Goal: Task Accomplishment & Management: Use online tool/utility

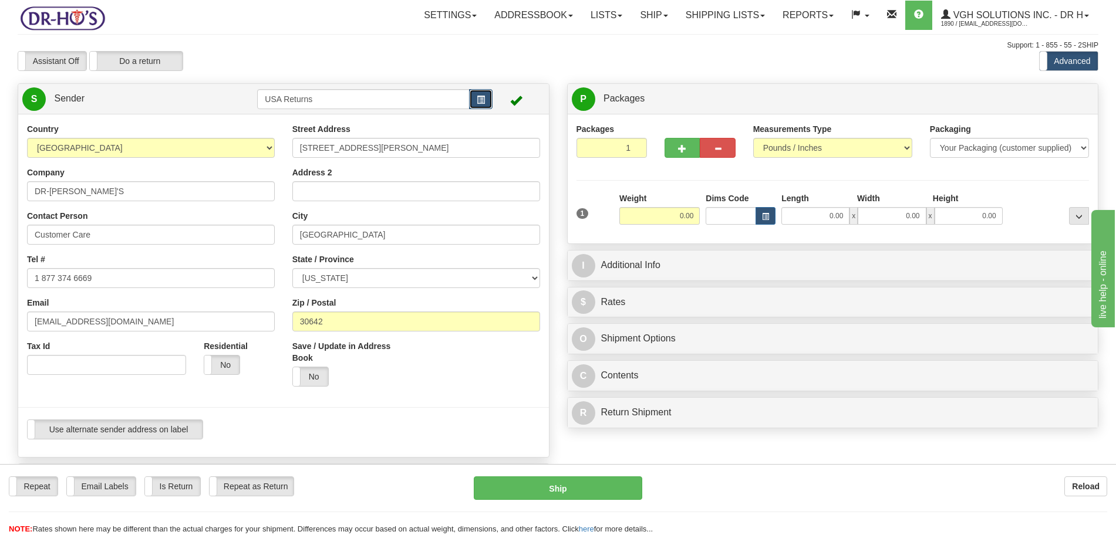
click at [475, 98] on button "button" at bounding box center [480, 99] width 23 height 20
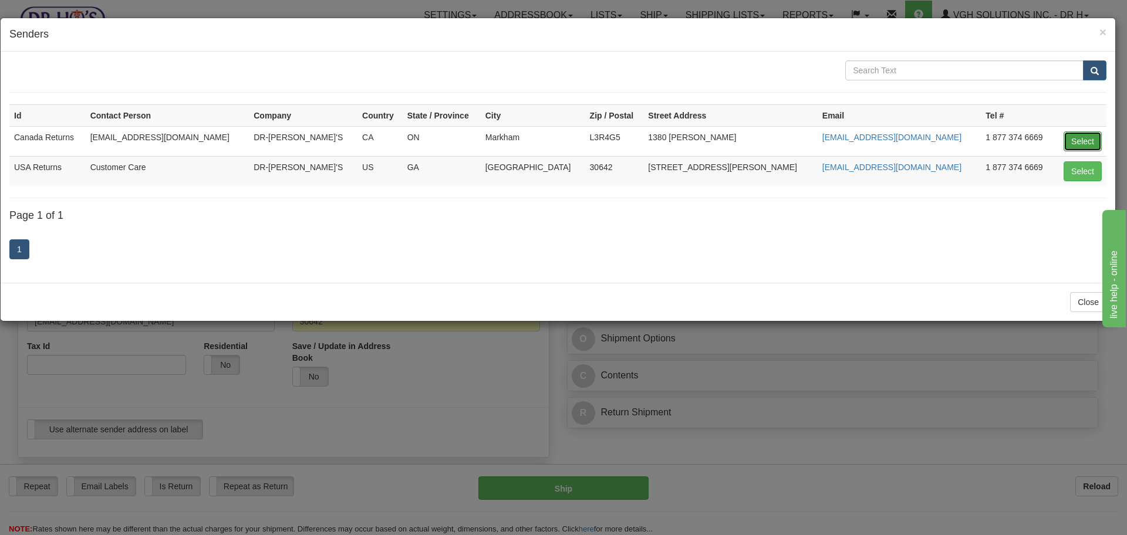
click at [1075, 141] on button "Select" at bounding box center [1083, 141] width 38 height 20
type input "Canada Returns"
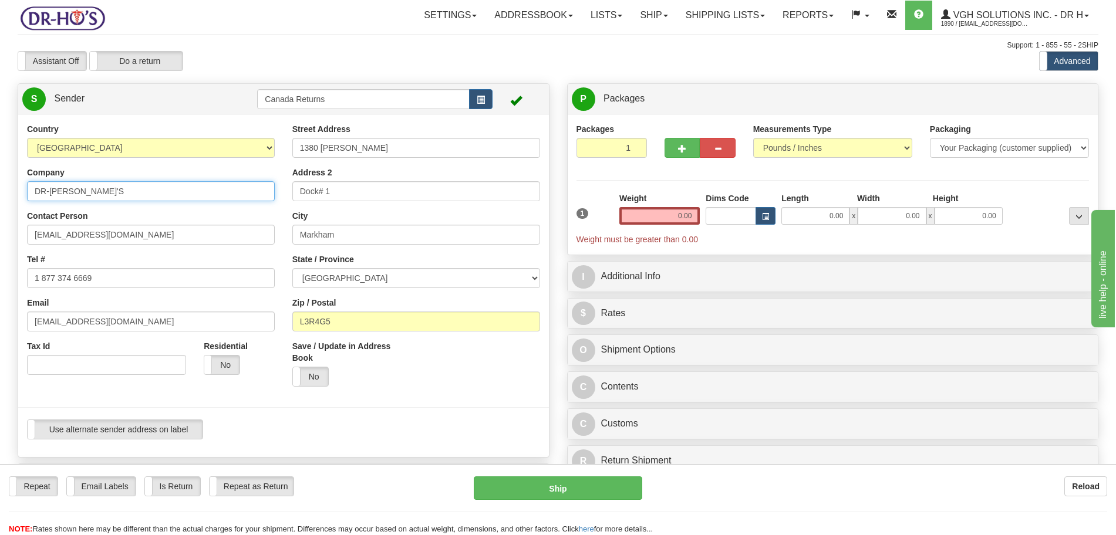
drag, startPoint x: 96, startPoint y: 190, endPoint x: 4, endPoint y: 195, distance: 92.4
click at [4, 195] on div "Toggle navigation Settings Shipping Preferences Fields Preferences New" at bounding box center [558, 484] width 1116 height 968
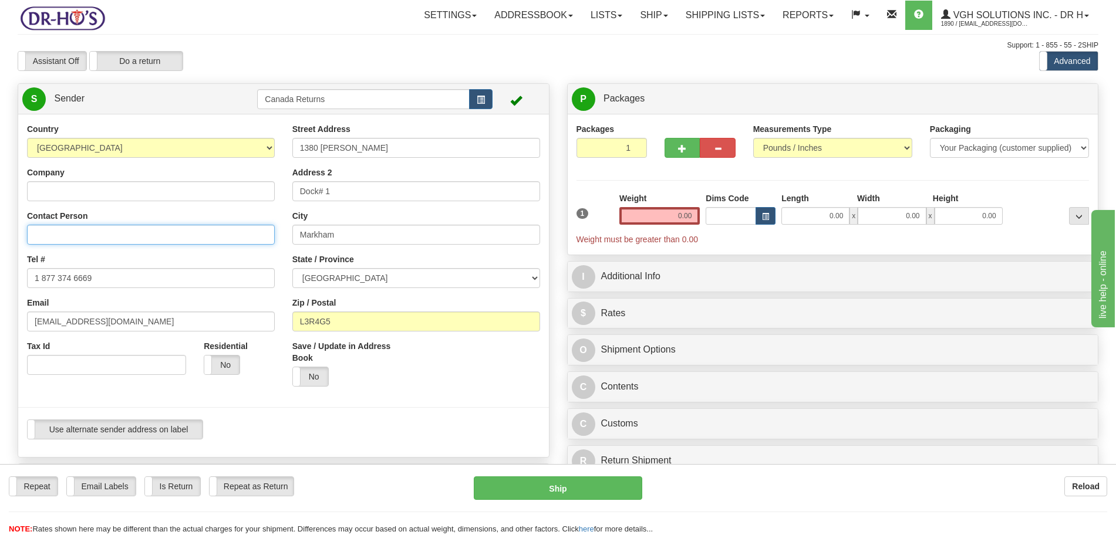
drag, startPoint x: 84, startPoint y: 239, endPoint x: 3, endPoint y: 244, distance: 81.1
click at [0, 241] on div "Toggle navigation Settings Shipping Preferences Fields Preferences New" at bounding box center [558, 484] width 1116 height 968
drag, startPoint x: 89, startPoint y: 280, endPoint x: 13, endPoint y: 285, distance: 75.9
click at [0, 281] on div "Toggle navigation Settings Shipping Preferences Fields Preferences New" at bounding box center [558, 484] width 1116 height 968
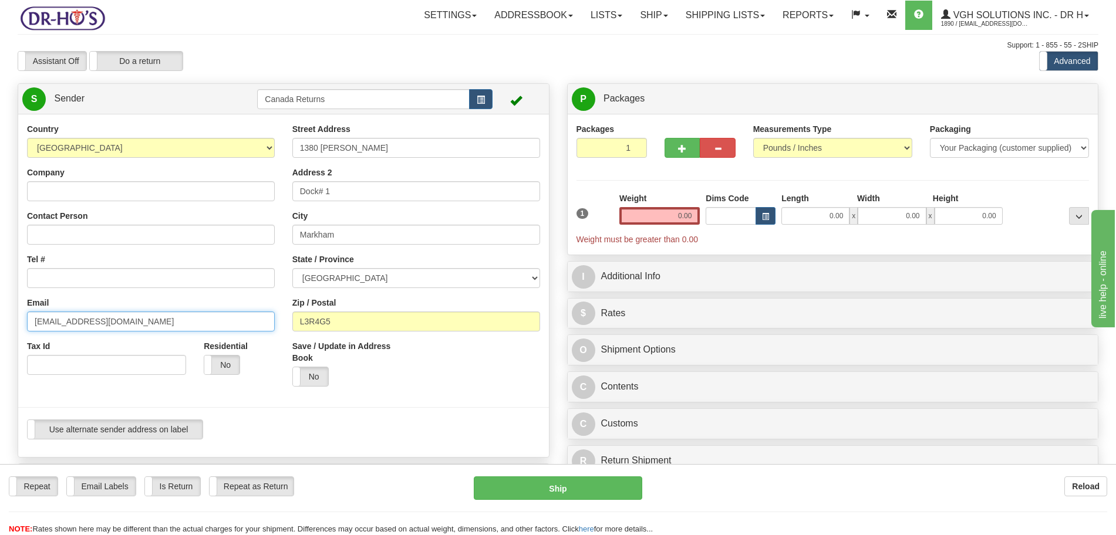
drag, startPoint x: 112, startPoint y: 323, endPoint x: 0, endPoint y: 312, distance: 112.1
click at [0, 317] on div "Toggle navigation Settings Shipping Preferences Fields Preferences New" at bounding box center [558, 484] width 1116 height 968
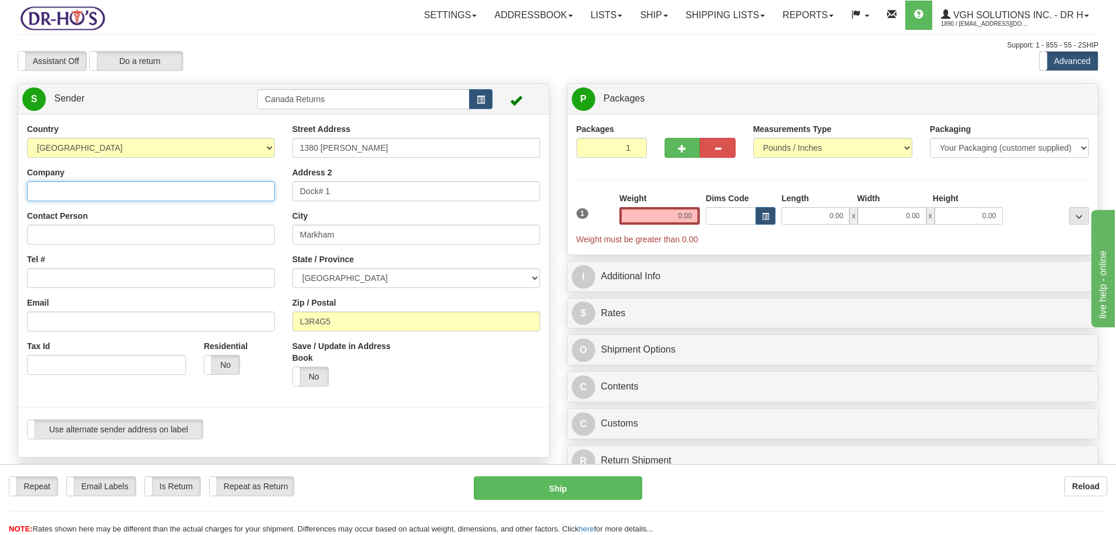
click at [55, 193] on input "Company" at bounding box center [151, 191] width 248 height 20
paste input "[PERSON_NAME]"
type input "[PERSON_NAME]"
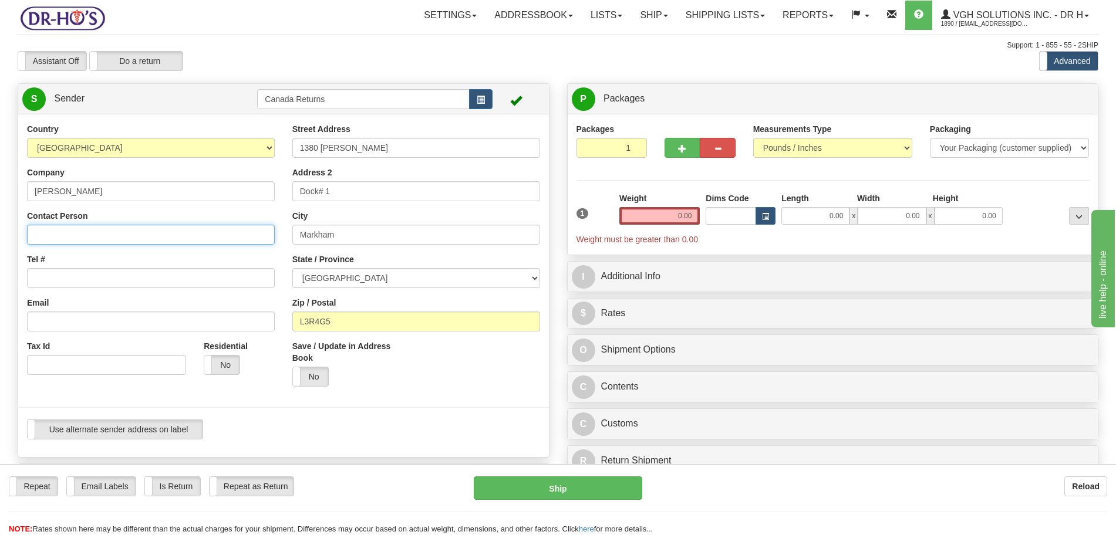
click at [124, 236] on input "Contact Person" at bounding box center [151, 235] width 248 height 20
paste input "[PERSON_NAME]"
type input "[PERSON_NAME]"
click at [93, 280] on input "Tel #" at bounding box center [151, 278] width 248 height 20
paste input "[PHONE_NUMBER]"
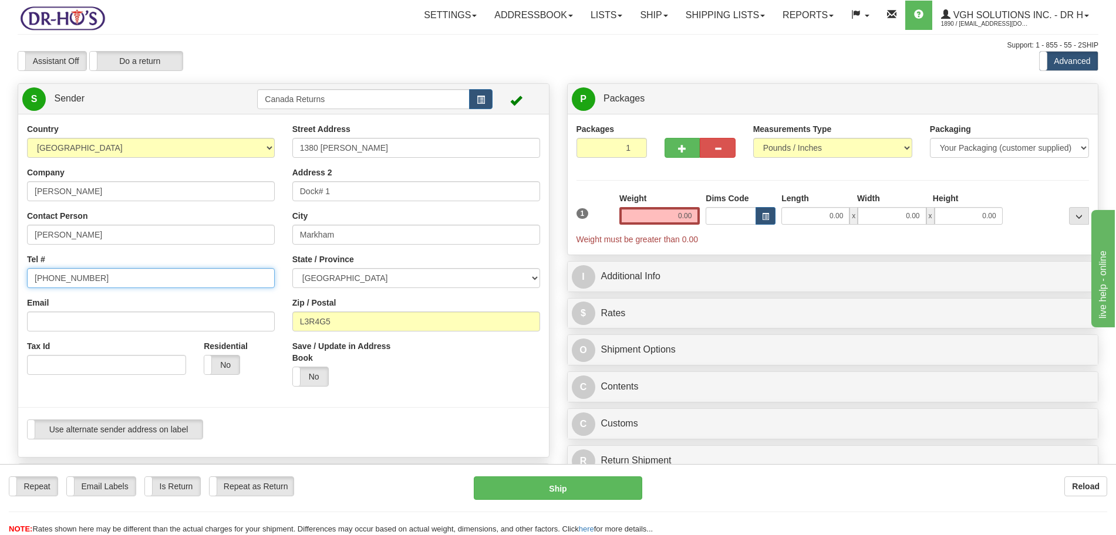
type input "[PHONE_NUMBER]"
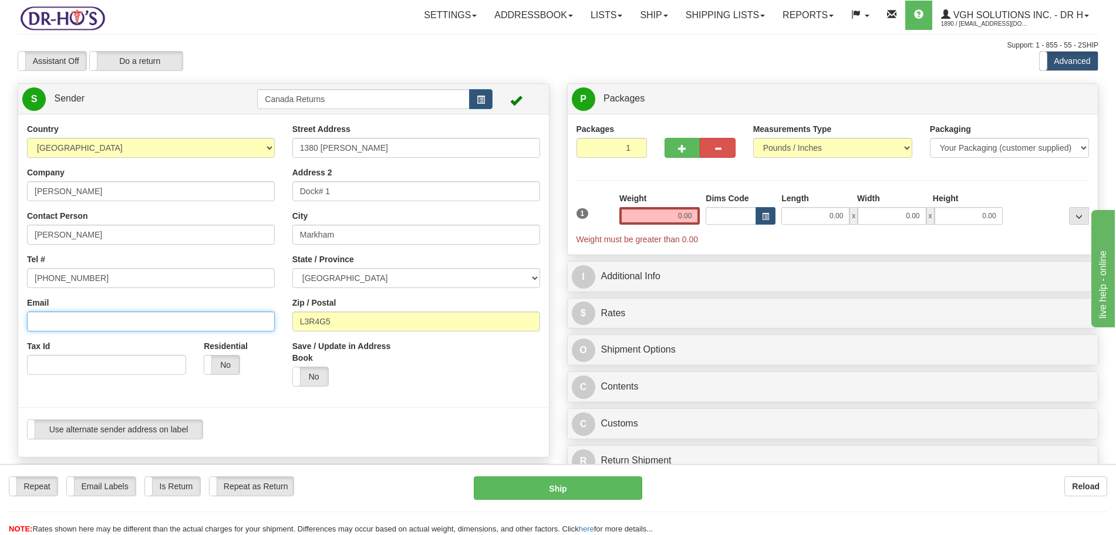
click at [163, 325] on input "Email" at bounding box center [151, 322] width 248 height 20
paste input "[EMAIL_ADDRESS][DOMAIN_NAME]"
type input "[EMAIL_ADDRESS][DOMAIN_NAME]"
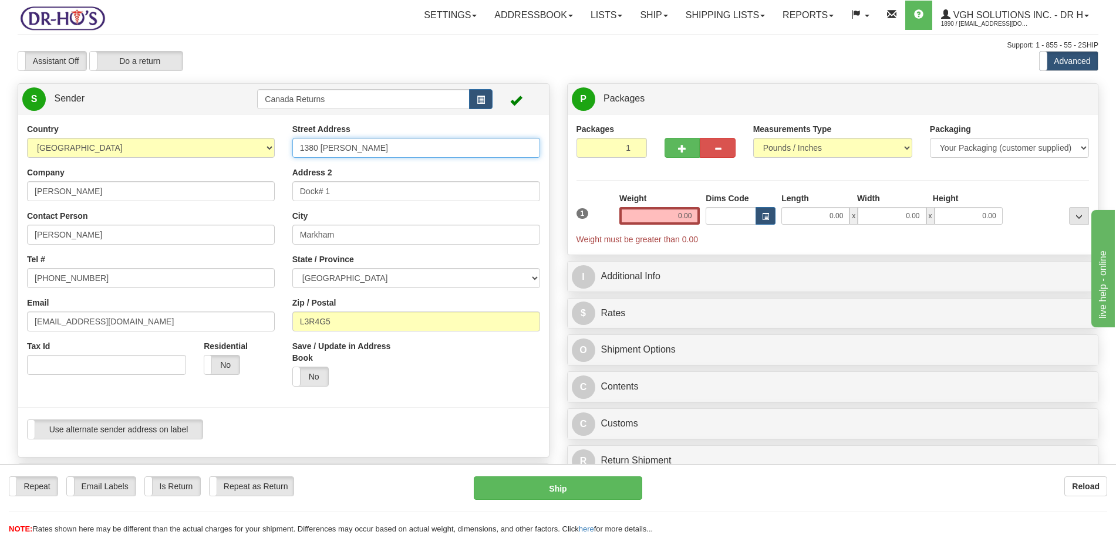
drag, startPoint x: 380, startPoint y: 147, endPoint x: 296, endPoint y: 149, distance: 83.4
click at [296, 149] on input "1380 [PERSON_NAME]" at bounding box center [416, 148] width 248 height 20
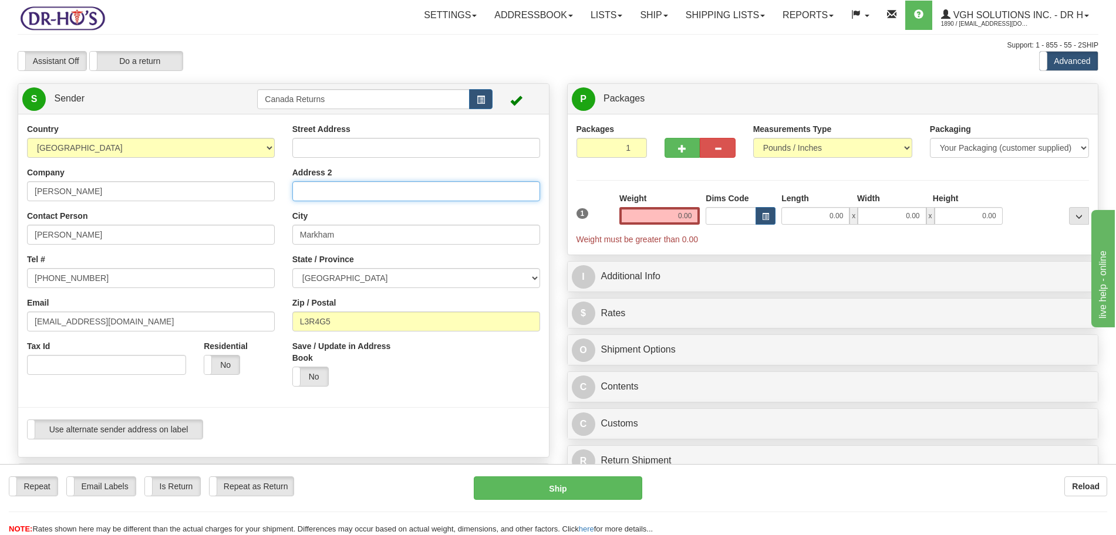
drag, startPoint x: 348, startPoint y: 193, endPoint x: 265, endPoint y: 195, distance: 82.8
click at [265, 194] on div "Country [GEOGRAPHIC_DATA] [GEOGRAPHIC_DATA] [GEOGRAPHIC_DATA] [GEOGRAPHIC_DATA]…" at bounding box center [283, 285] width 531 height 325
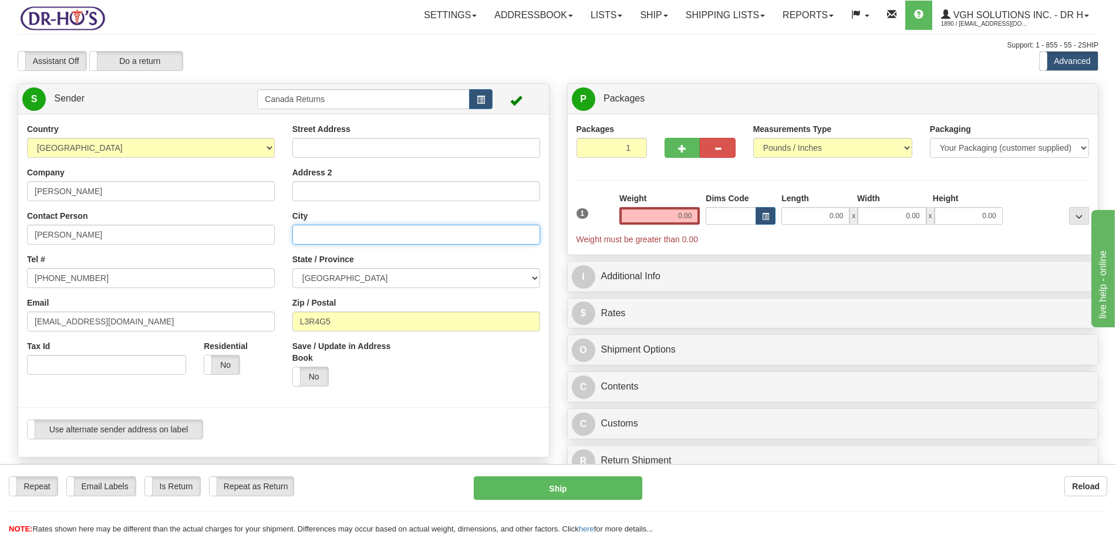
drag, startPoint x: 345, startPoint y: 232, endPoint x: 270, endPoint y: 254, distance: 78.1
click at [275, 240] on div "Country [GEOGRAPHIC_DATA] [GEOGRAPHIC_DATA] [GEOGRAPHIC_DATA] [GEOGRAPHIC_DATA]…" at bounding box center [283, 285] width 531 height 325
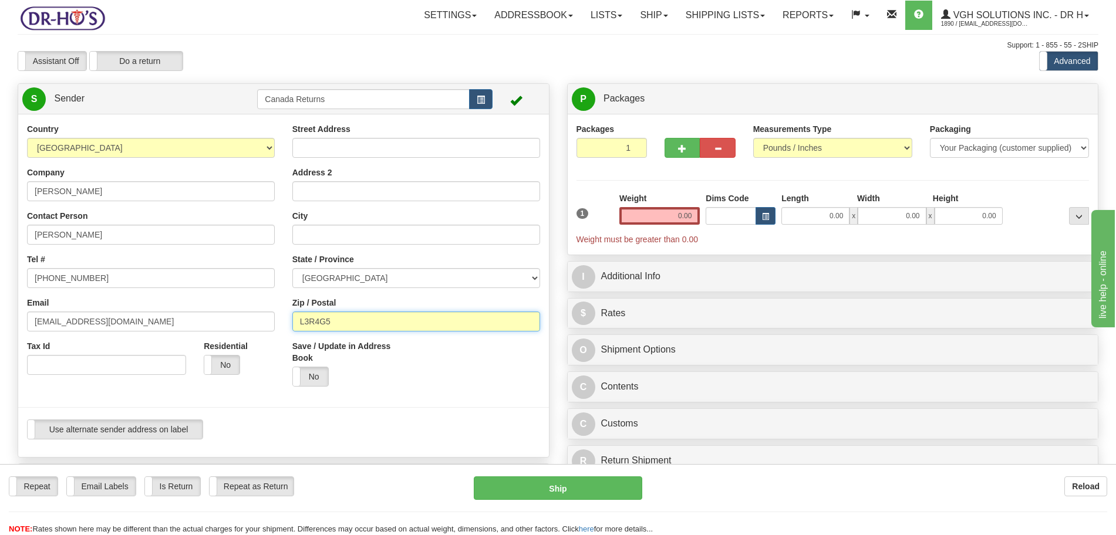
type input "L3R4G"
drag, startPoint x: 311, startPoint y: 318, endPoint x: 285, endPoint y: 312, distance: 25.8
click at [286, 313] on div "Street Address Address 2 City State / Province [GEOGRAPHIC_DATA] [GEOGRAPHIC_DA…" at bounding box center [416, 259] width 265 height 272
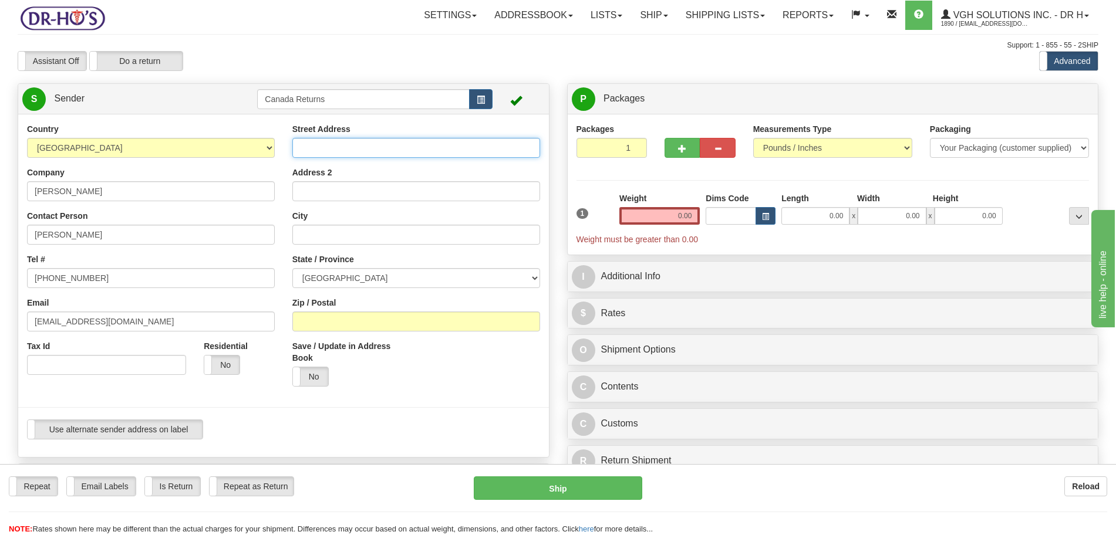
click at [326, 150] on input "Street Address" at bounding box center [416, 148] width 248 height 20
paste input "78 SUNNYVALE CRES"
type input "78 SUNNYVALE CRES"
drag, startPoint x: 336, startPoint y: 231, endPoint x: 346, endPoint y: 210, distance: 23.6
click at [336, 230] on input "City" at bounding box center [416, 235] width 248 height 20
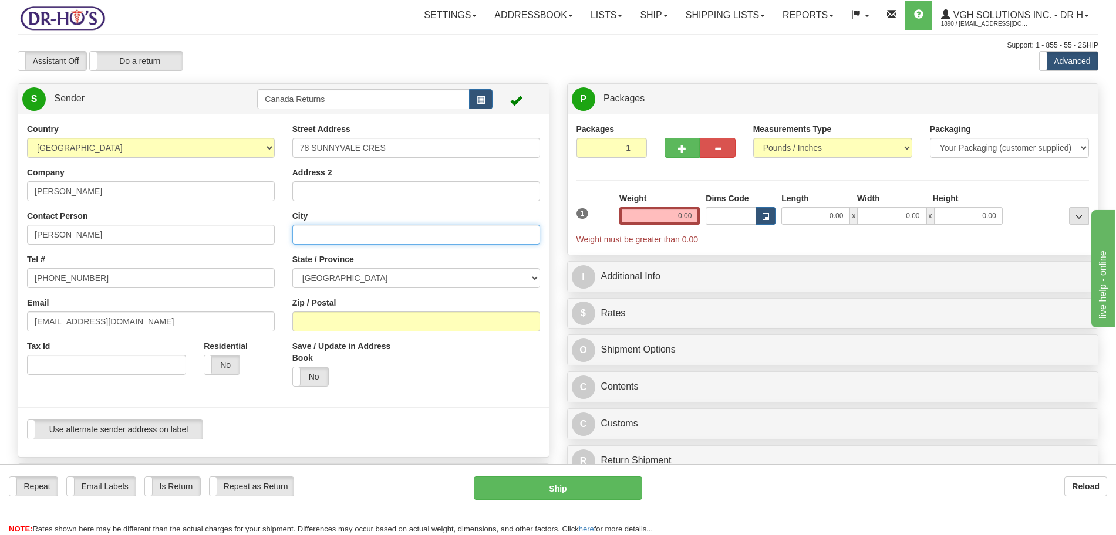
paste input "LOWER SACKVILLE"
type input "LOWER SACKVILLE"
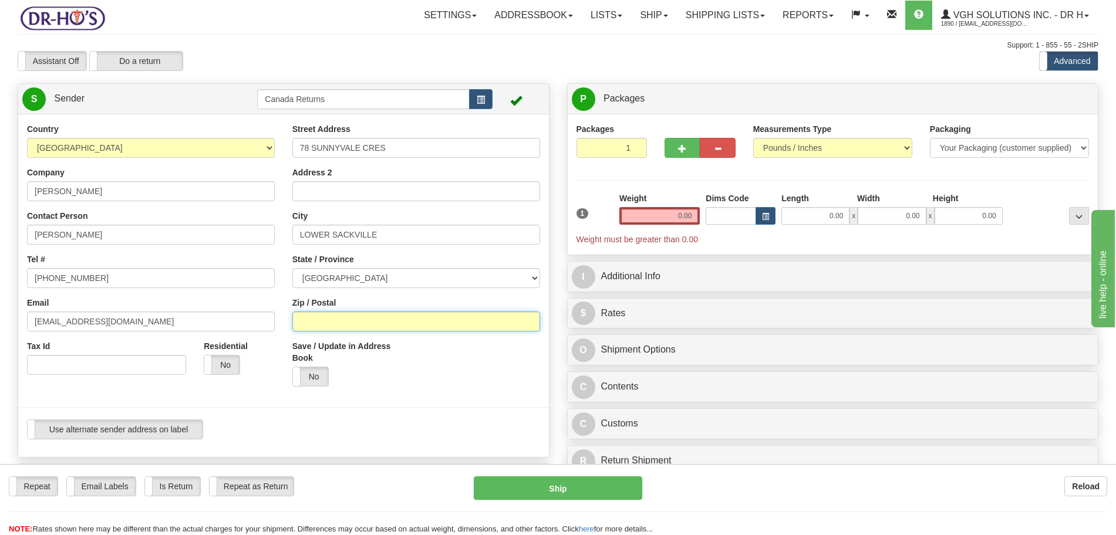
click at [346, 321] on input "Zip / Postal" at bounding box center [416, 322] width 248 height 20
paste input "B4E 2G9"
type input "B4E 2G9"
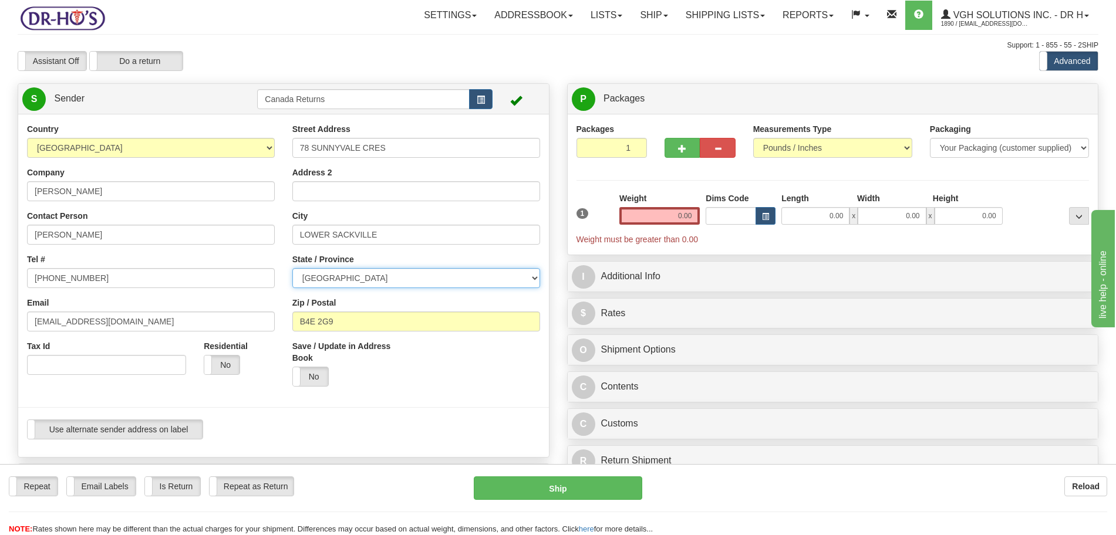
click at [433, 282] on select "[GEOGRAPHIC_DATA] [GEOGRAPHIC_DATA] [GEOGRAPHIC_DATA] [GEOGRAPHIC_DATA] [GEOGRA…" at bounding box center [416, 278] width 248 height 20
select select "NS"
click at [292, 268] on select "[GEOGRAPHIC_DATA] [GEOGRAPHIC_DATA] [GEOGRAPHIC_DATA] [GEOGRAPHIC_DATA] [GEOGRA…" at bounding box center [416, 278] width 248 height 20
click at [250, 416] on div at bounding box center [283, 408] width 548 height 24
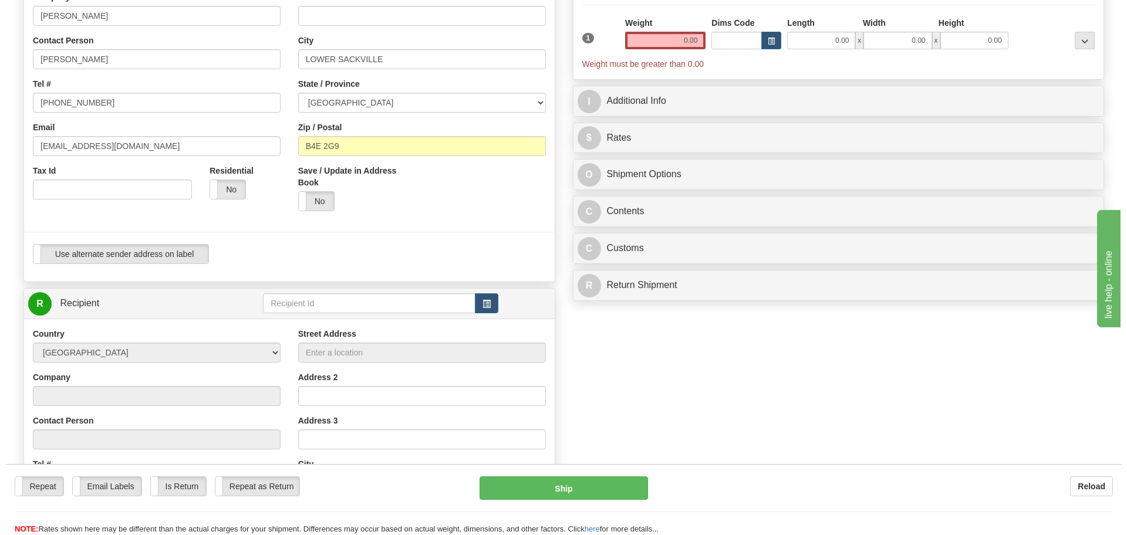
scroll to position [220, 0]
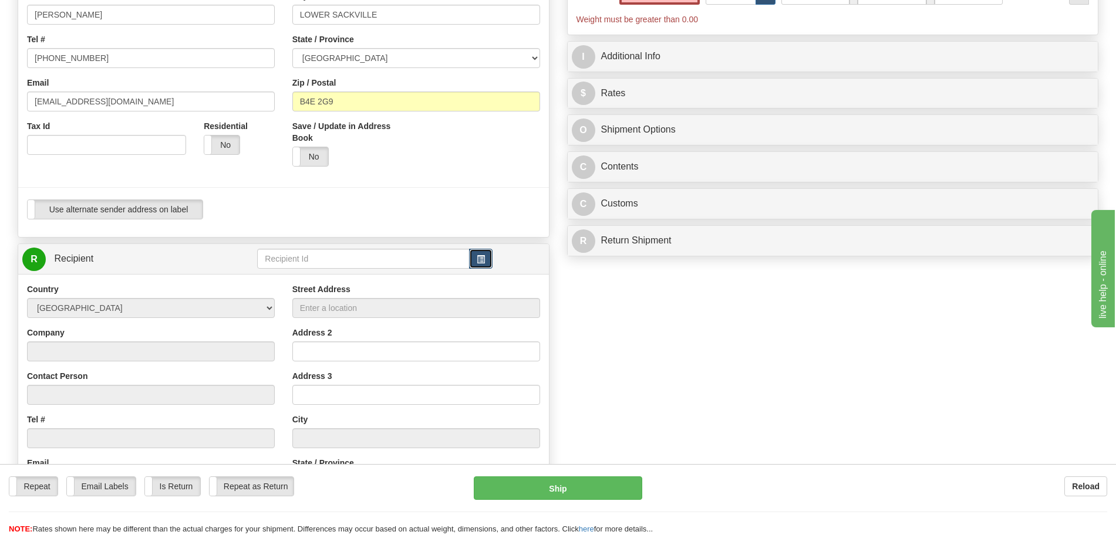
click at [483, 258] on span "button" at bounding box center [481, 260] width 8 height 8
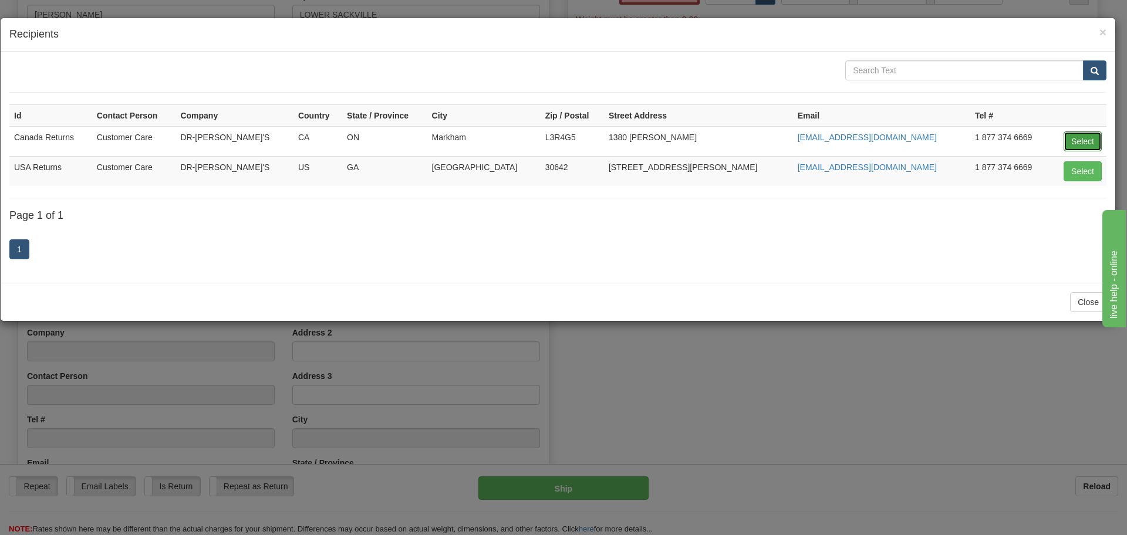
click at [1073, 142] on button "Select" at bounding box center [1083, 141] width 38 height 20
type input "Canada Returns"
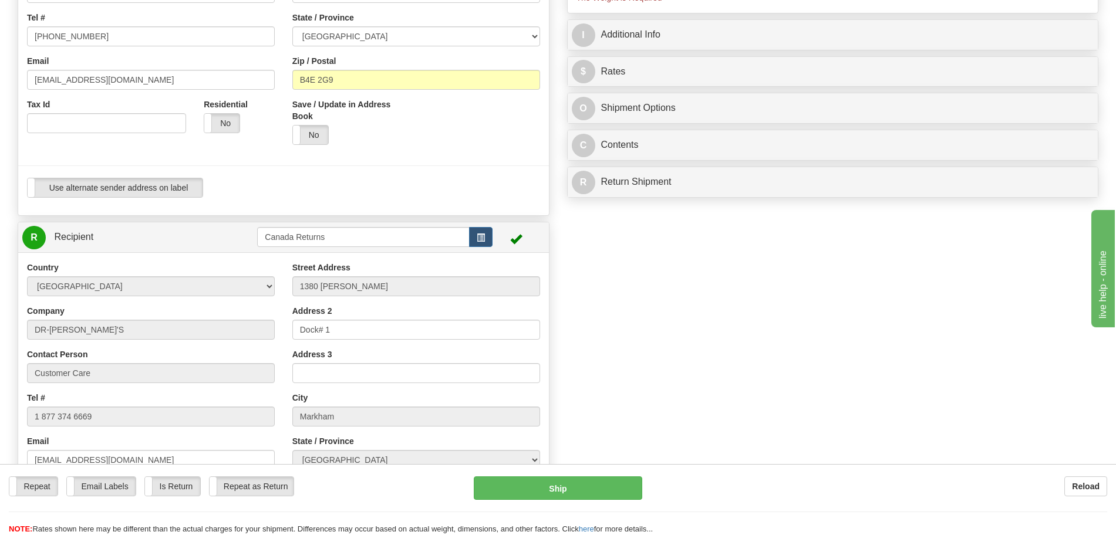
scroll to position [60, 0]
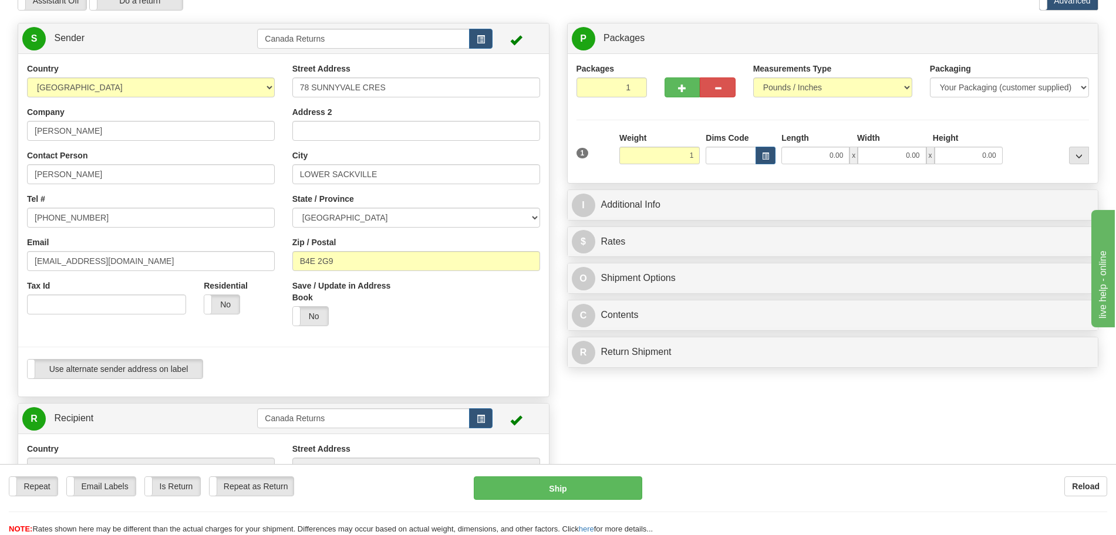
type input "1.00"
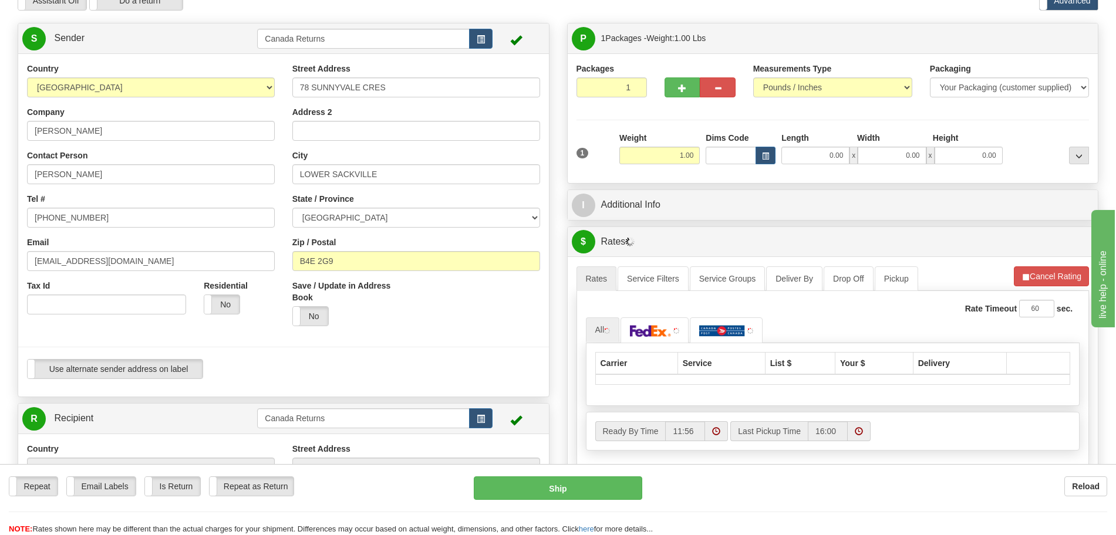
click at [635, 219] on div "I Additional Info" at bounding box center [833, 205] width 531 height 30
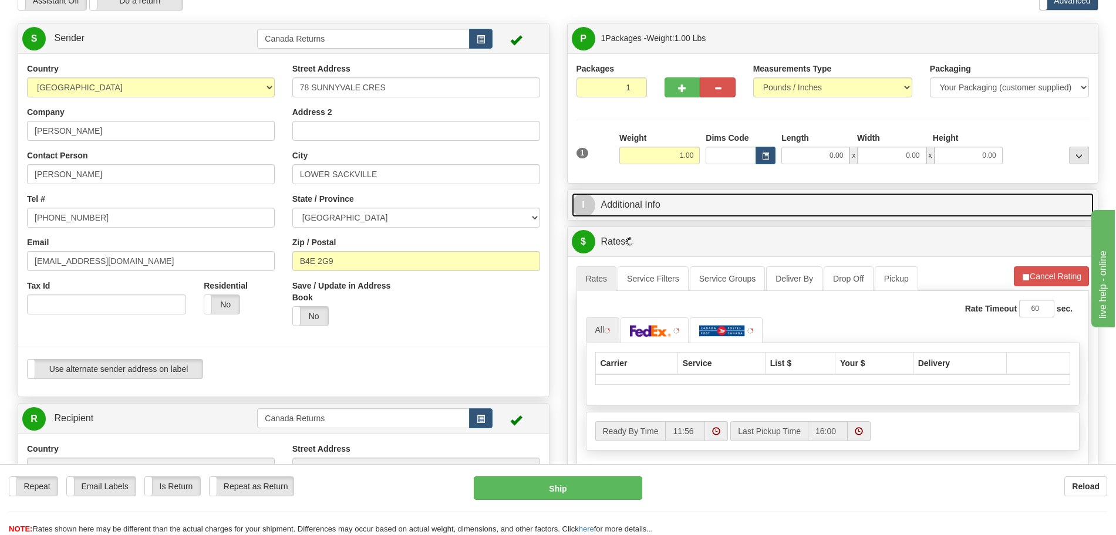
click at [636, 208] on link "I Additional Info" at bounding box center [833, 205] width 522 height 24
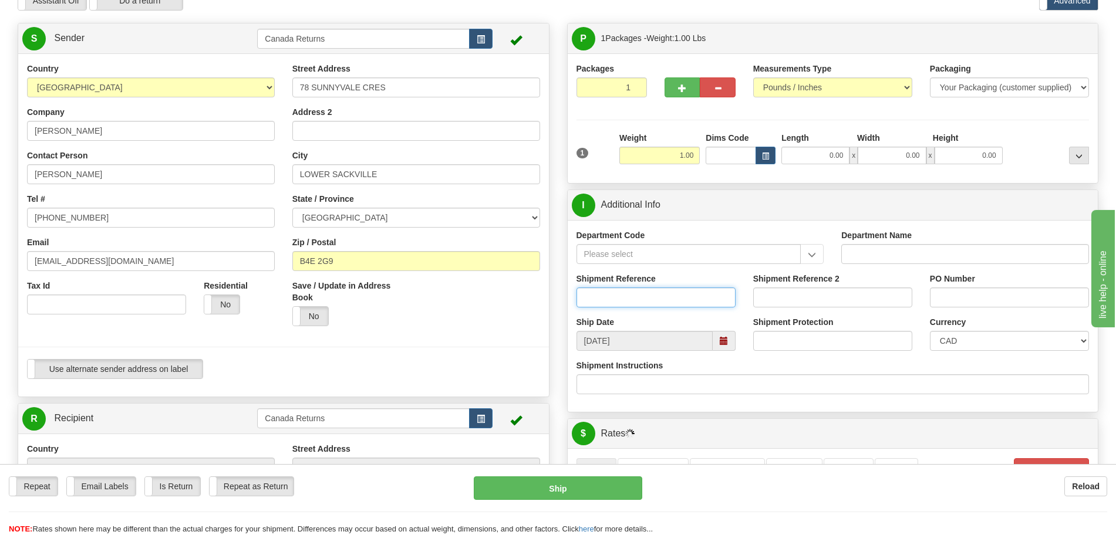
click at [616, 295] on input "Shipment Reference" at bounding box center [655, 298] width 159 height 20
click at [727, 337] on span at bounding box center [724, 341] width 8 height 8
type input "123456"
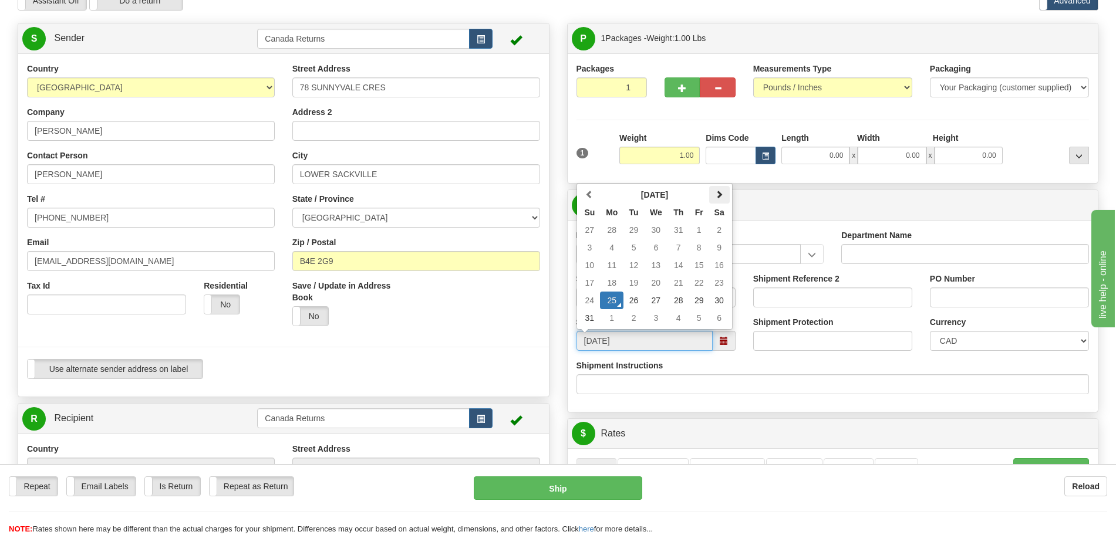
click at [719, 195] on span at bounding box center [719, 194] width 8 height 8
click at [595, 194] on th at bounding box center [589, 195] width 21 height 18
click at [723, 192] on span at bounding box center [719, 194] width 8 height 8
click at [608, 248] on td "8" at bounding box center [611, 248] width 23 height 18
type input "[DATE]"
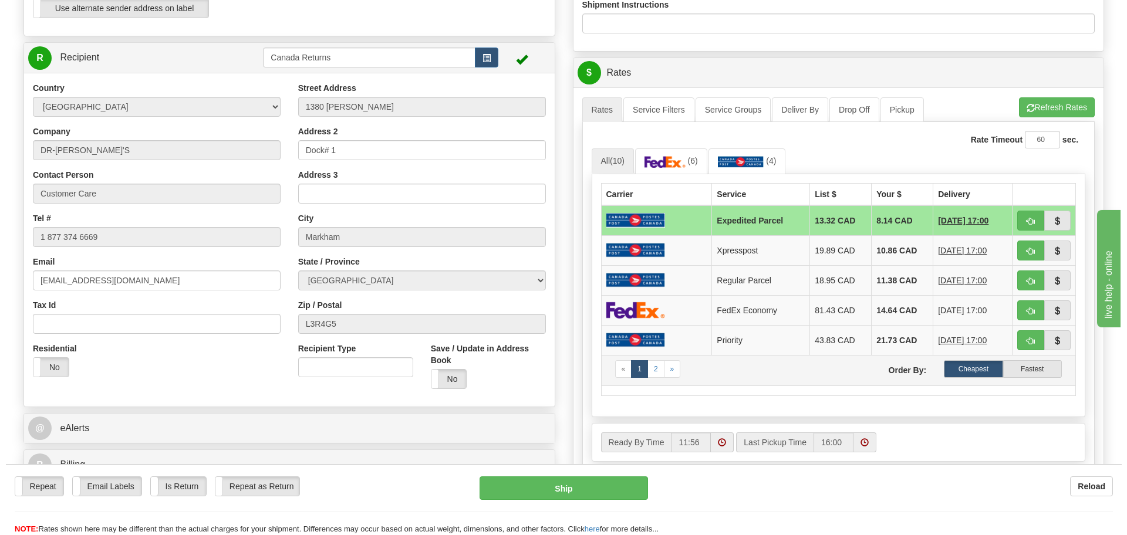
scroll to position [427, 0]
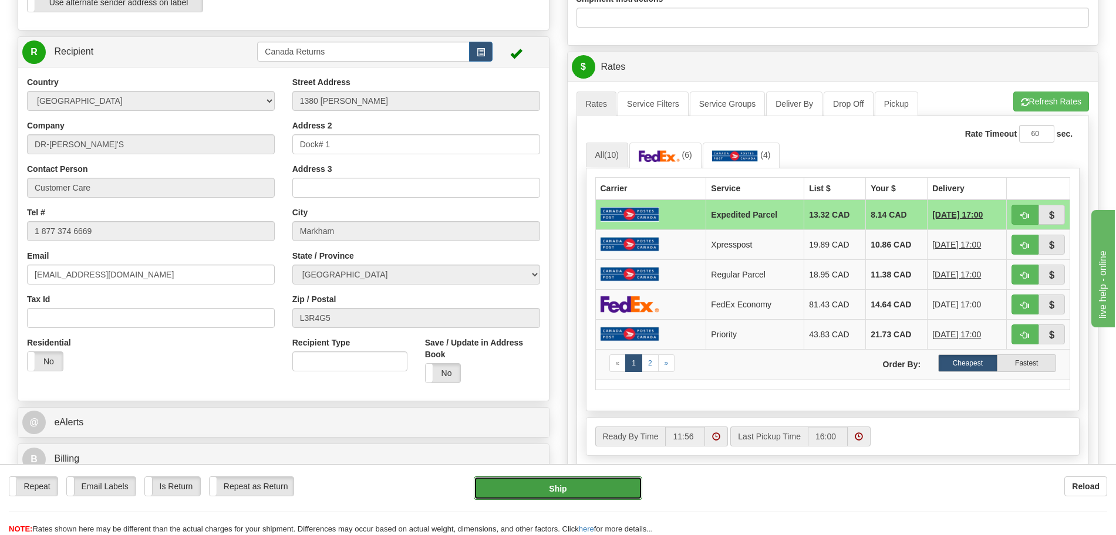
click at [555, 485] on button "Ship" at bounding box center [558, 488] width 168 height 23
type input "DOM.EP"
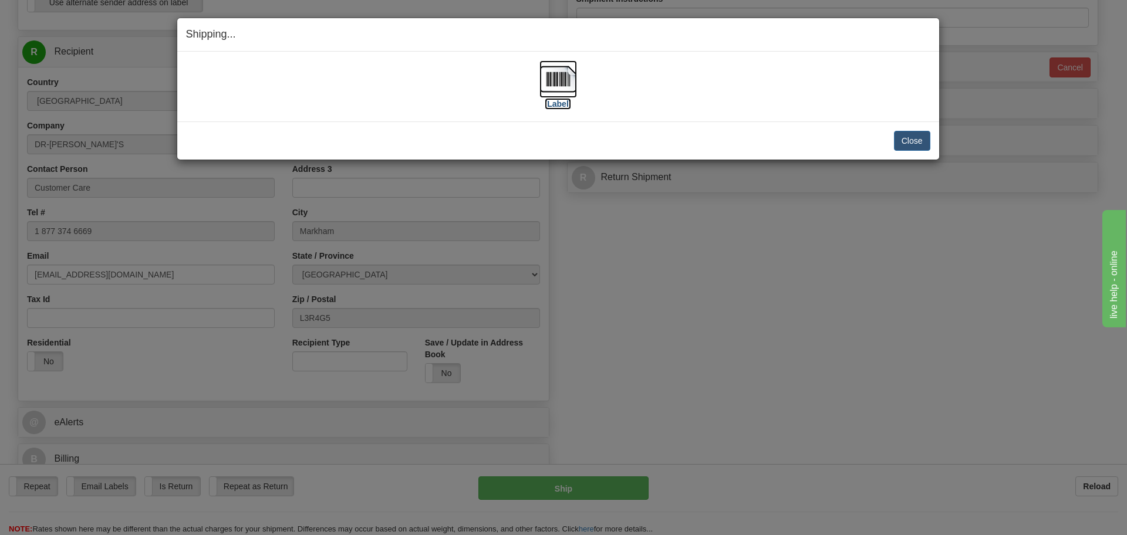
click at [558, 103] on label "[Label]" at bounding box center [558, 104] width 27 height 12
